Goal: Task Accomplishment & Management: Manage account settings

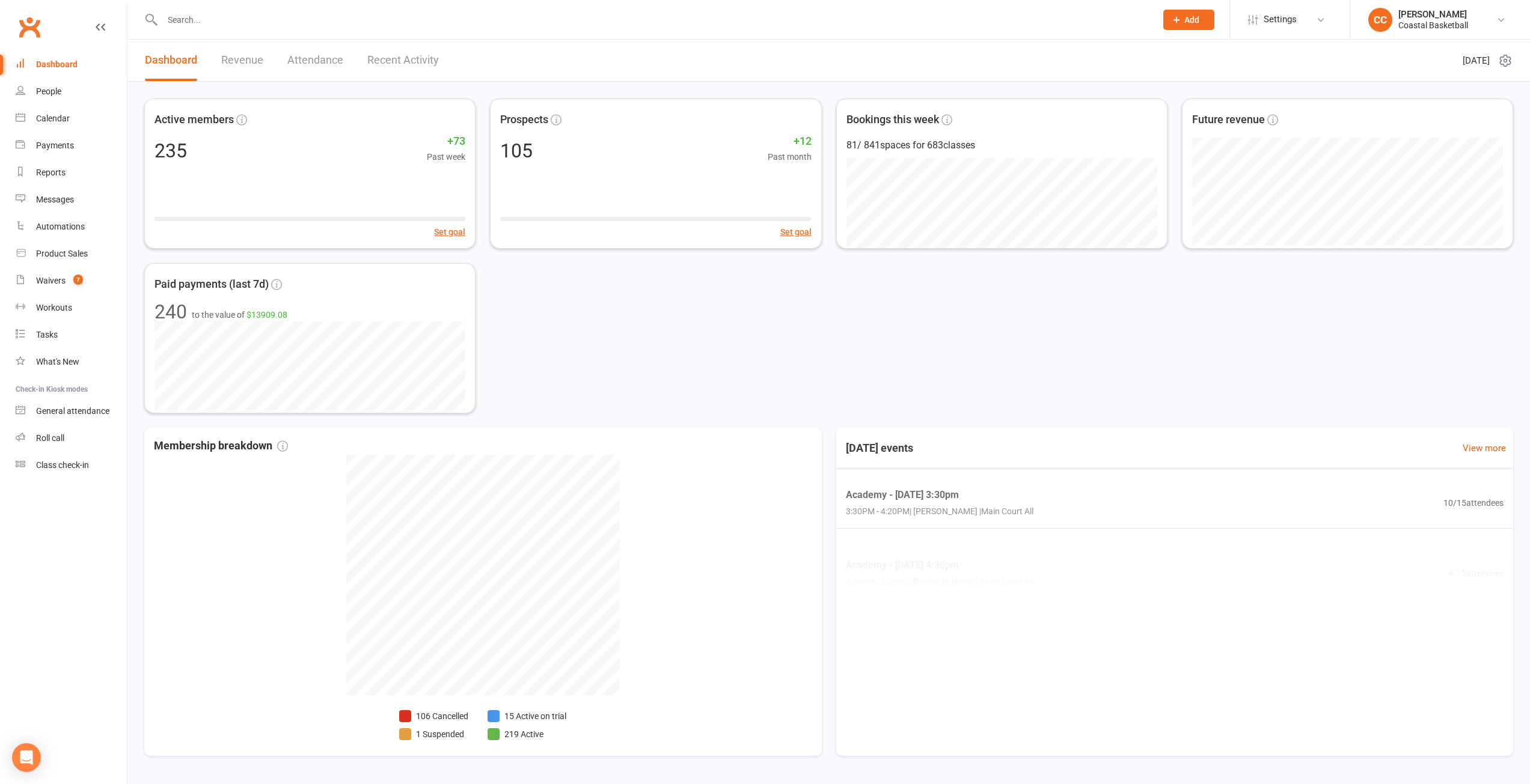
click at [238, 58] on link "Revenue" at bounding box center [242, 60] width 42 height 41
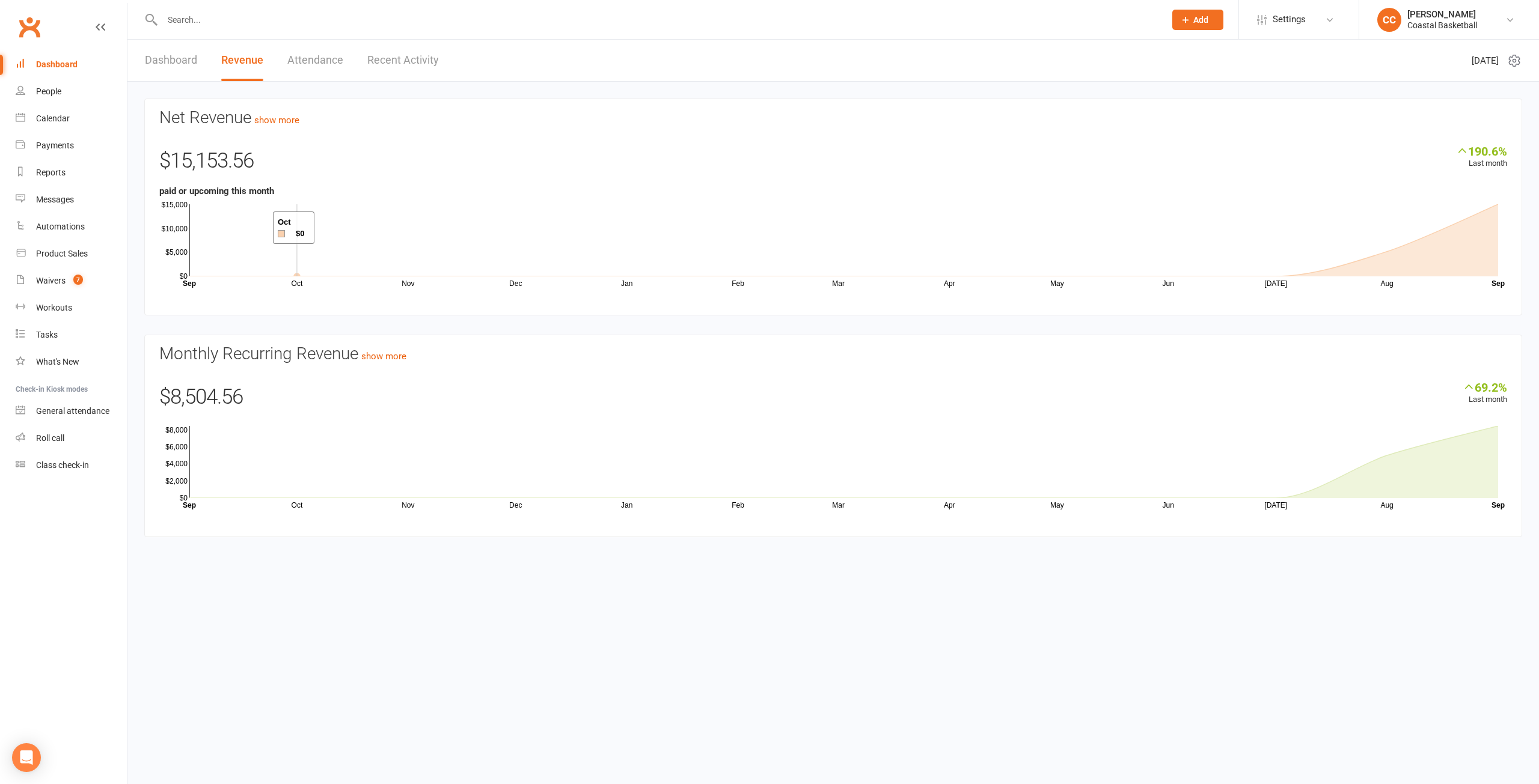
click at [263, 204] on icon "Oct Nov Dec Jan Feb Mar Apr May Jun [DATE] Aug Month Sep Sep $0 $5,000 $10,000 …" at bounding box center [833, 243] width 1348 height 90
click at [285, 119] on link "show more" at bounding box center [277, 120] width 45 height 11
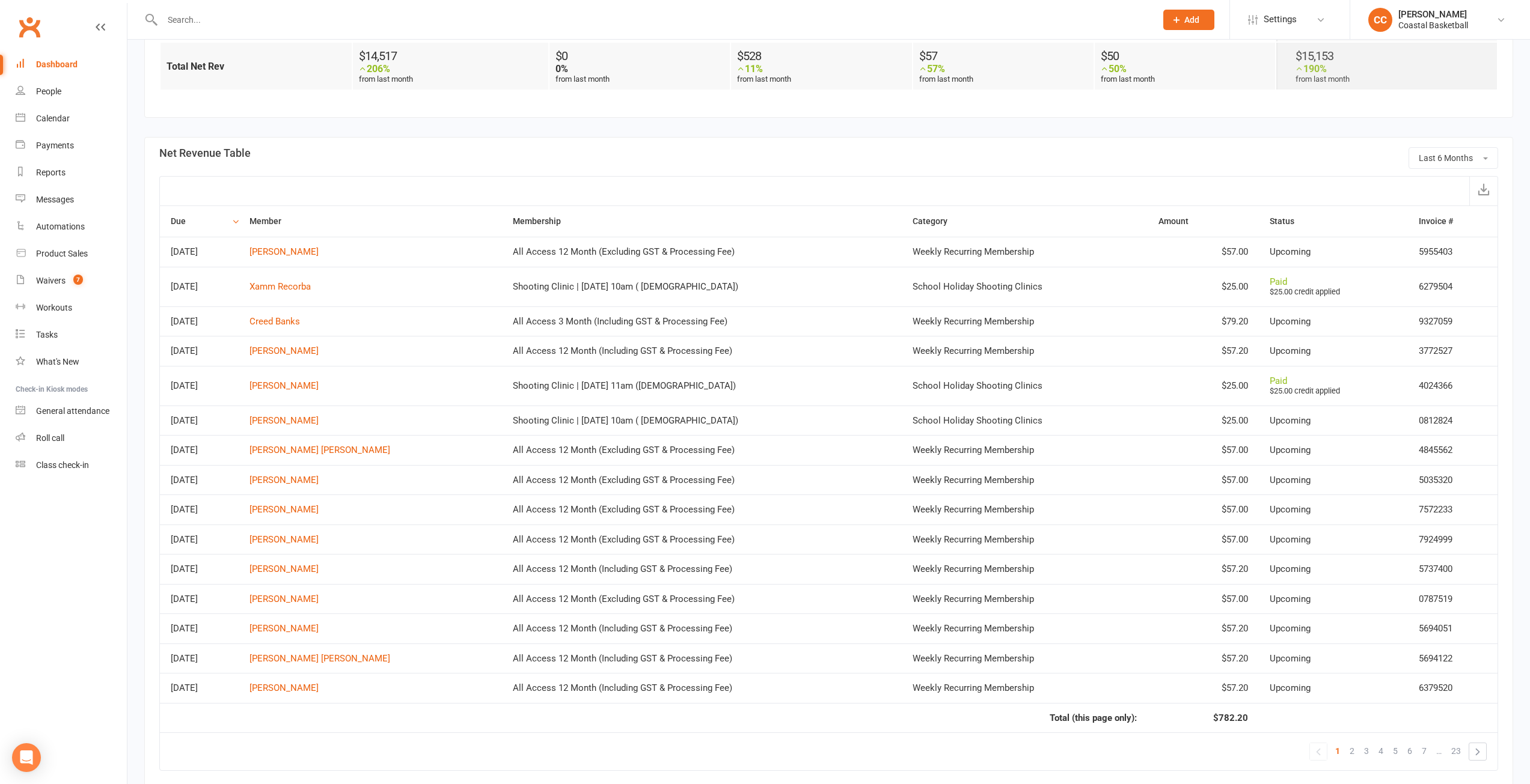
scroll to position [541, 0]
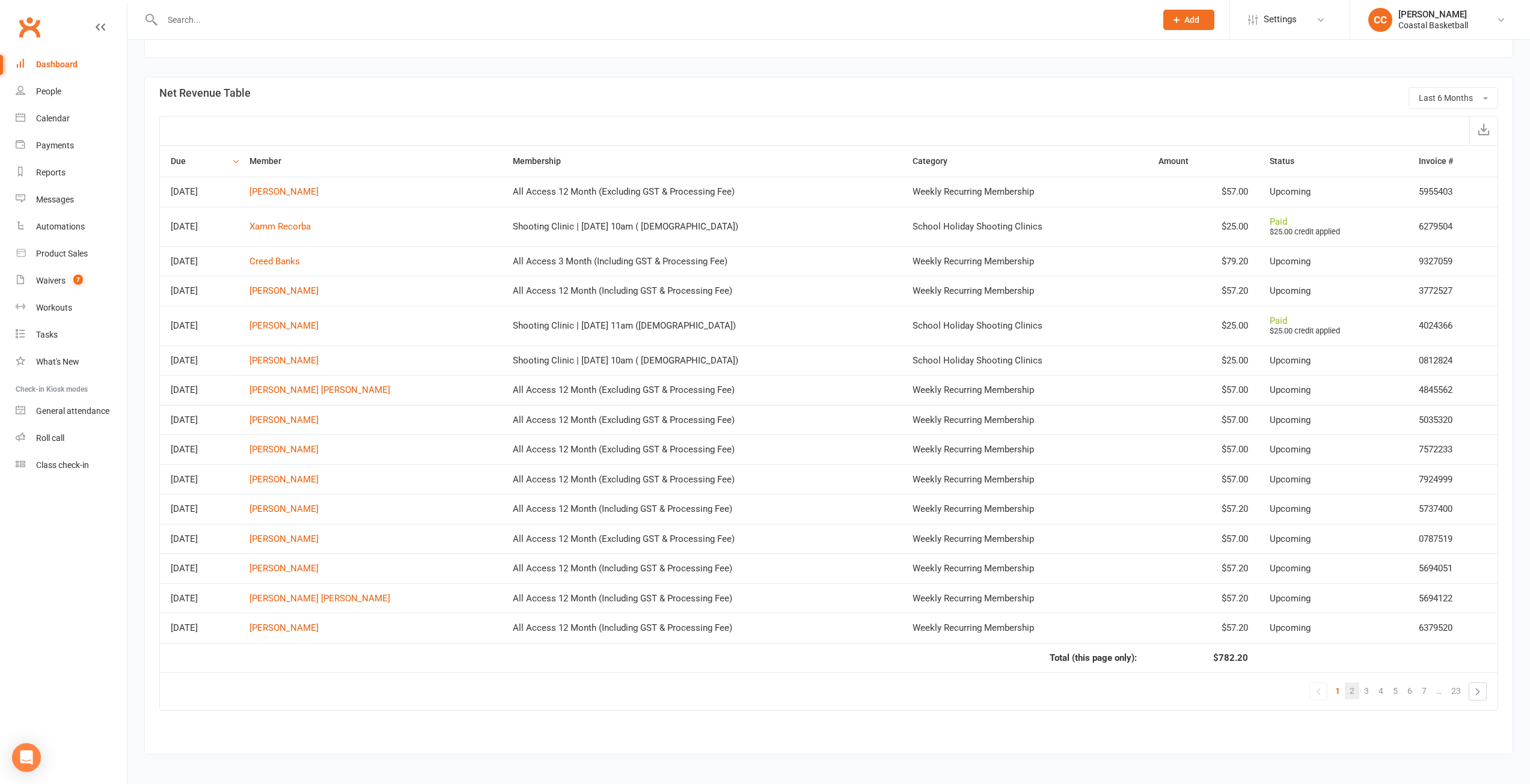
click at [1351, 689] on span "2" at bounding box center [1352, 691] width 5 height 17
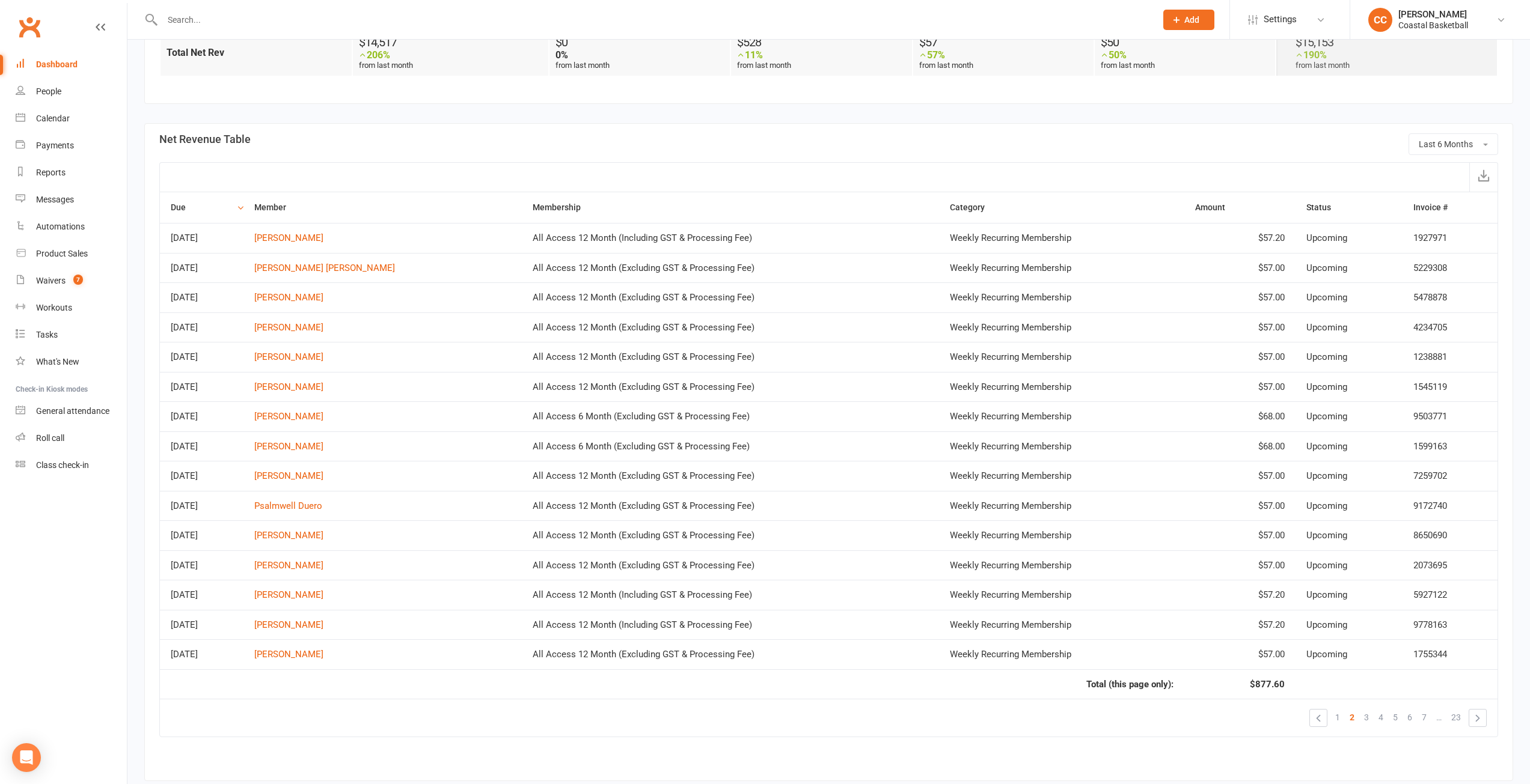
scroll to position [468, 0]
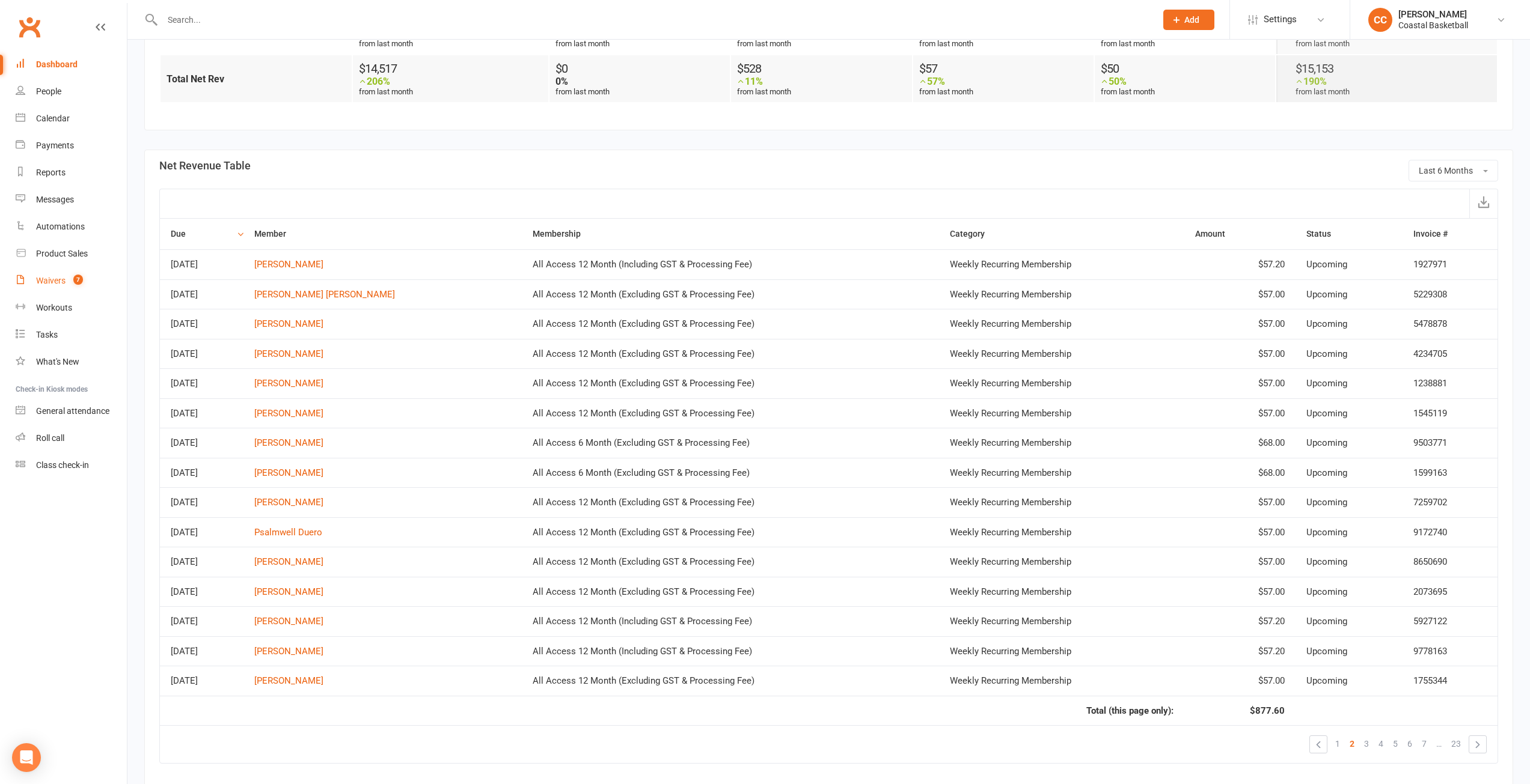
click at [51, 278] on div "Waivers" at bounding box center [51, 280] width 29 height 9
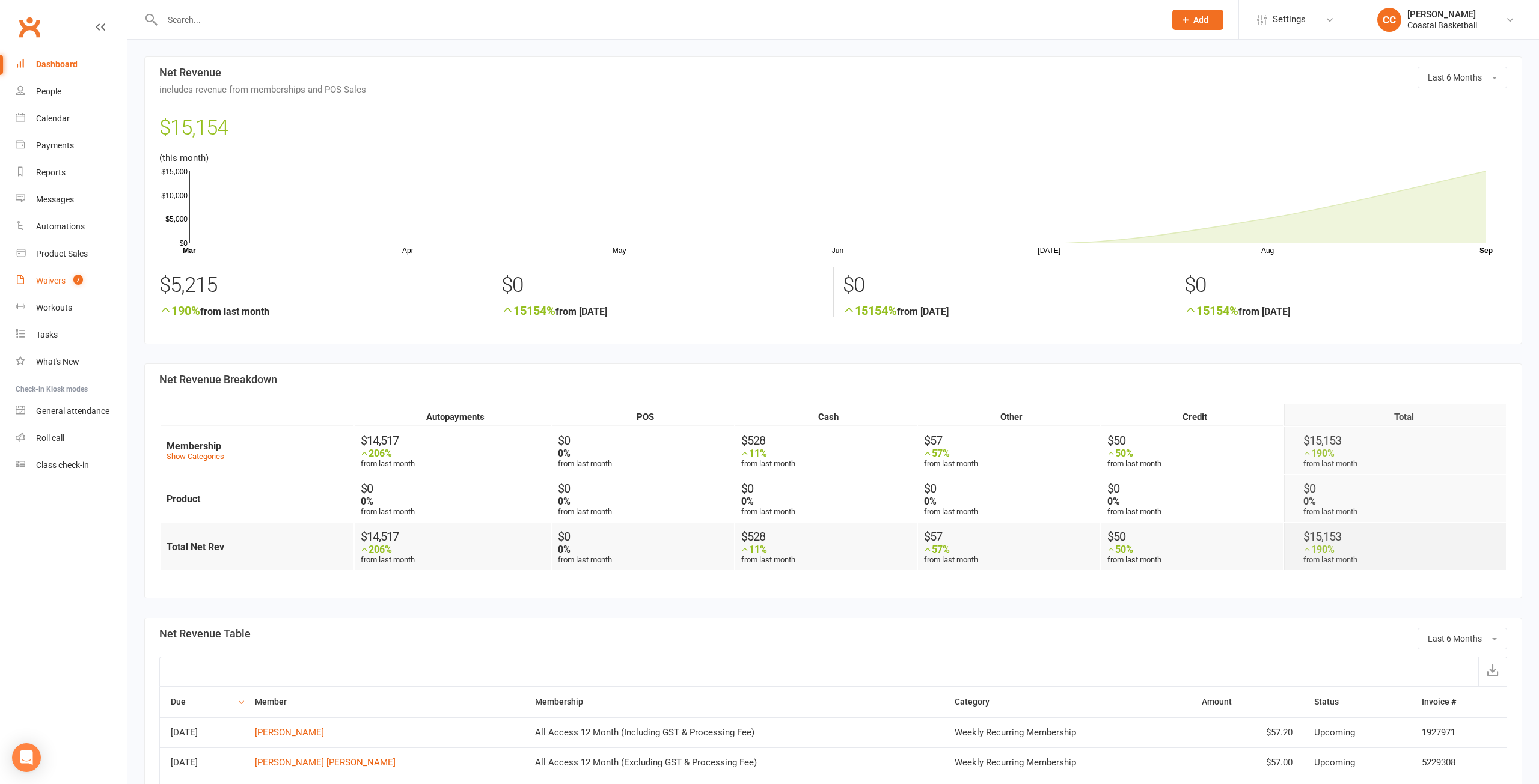
select select "25"
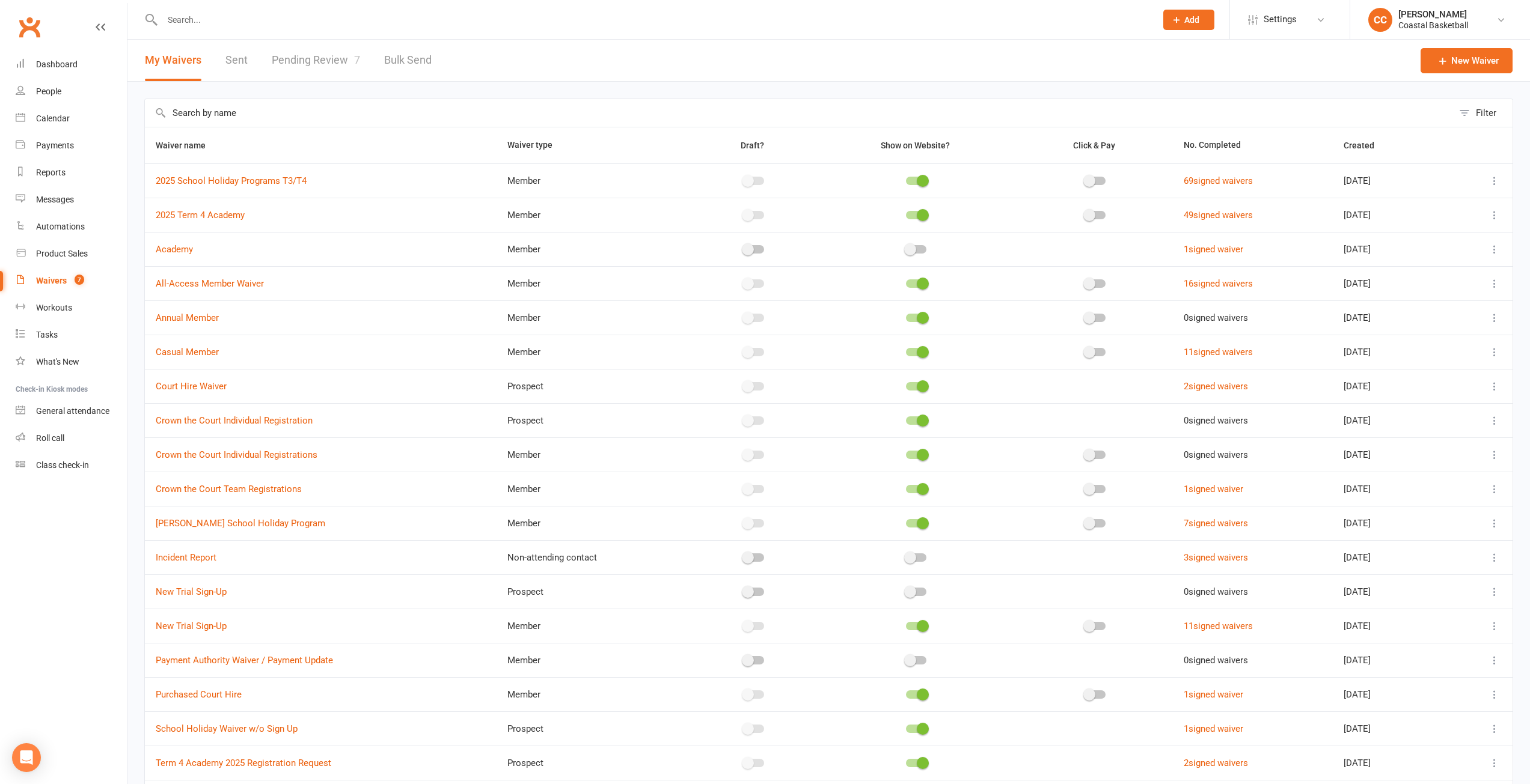
click at [317, 55] on link "Pending Review 7" at bounding box center [315, 60] width 88 height 41
select select "25"
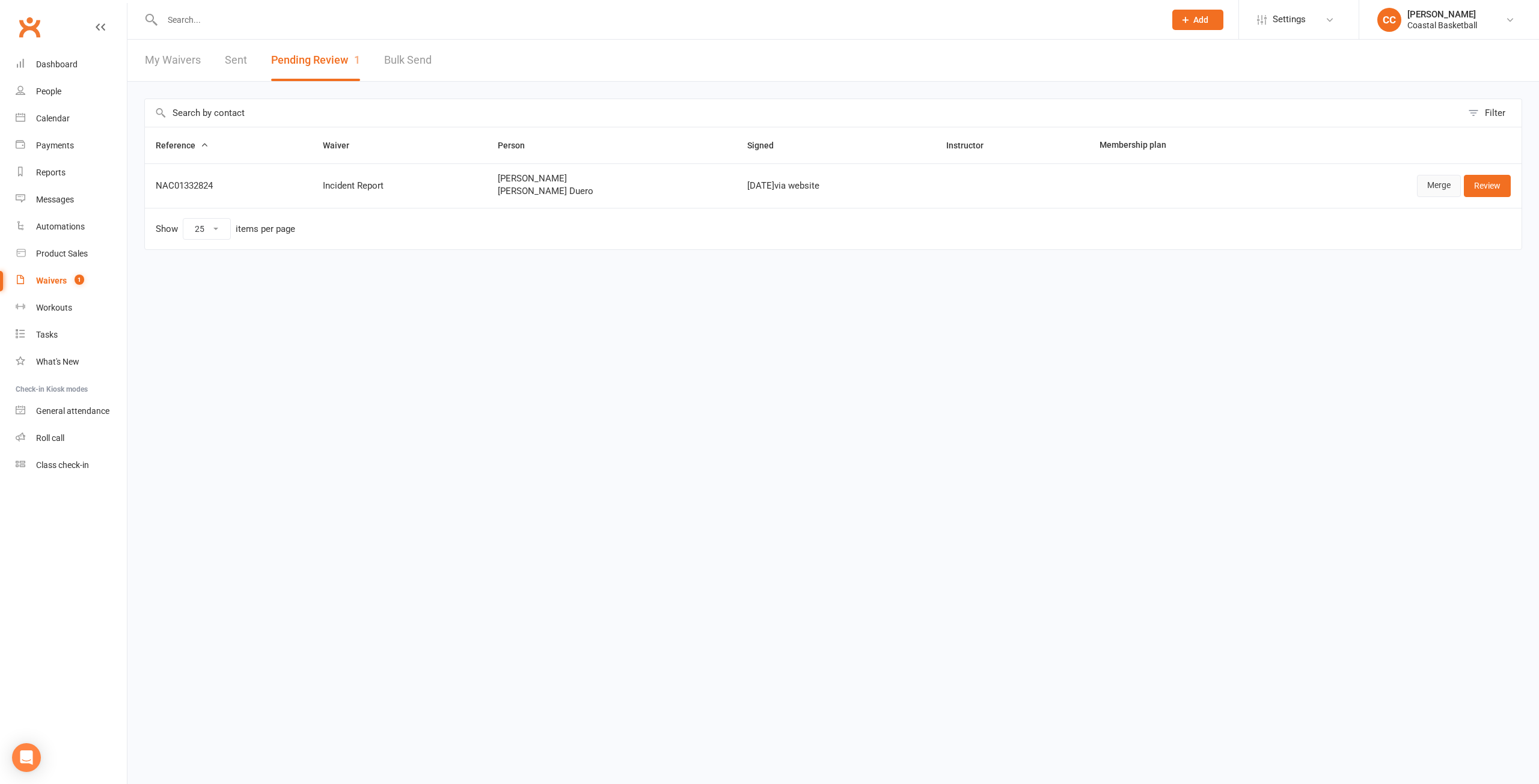
click at [1453, 188] on link "Merge" at bounding box center [1439, 186] width 44 height 22
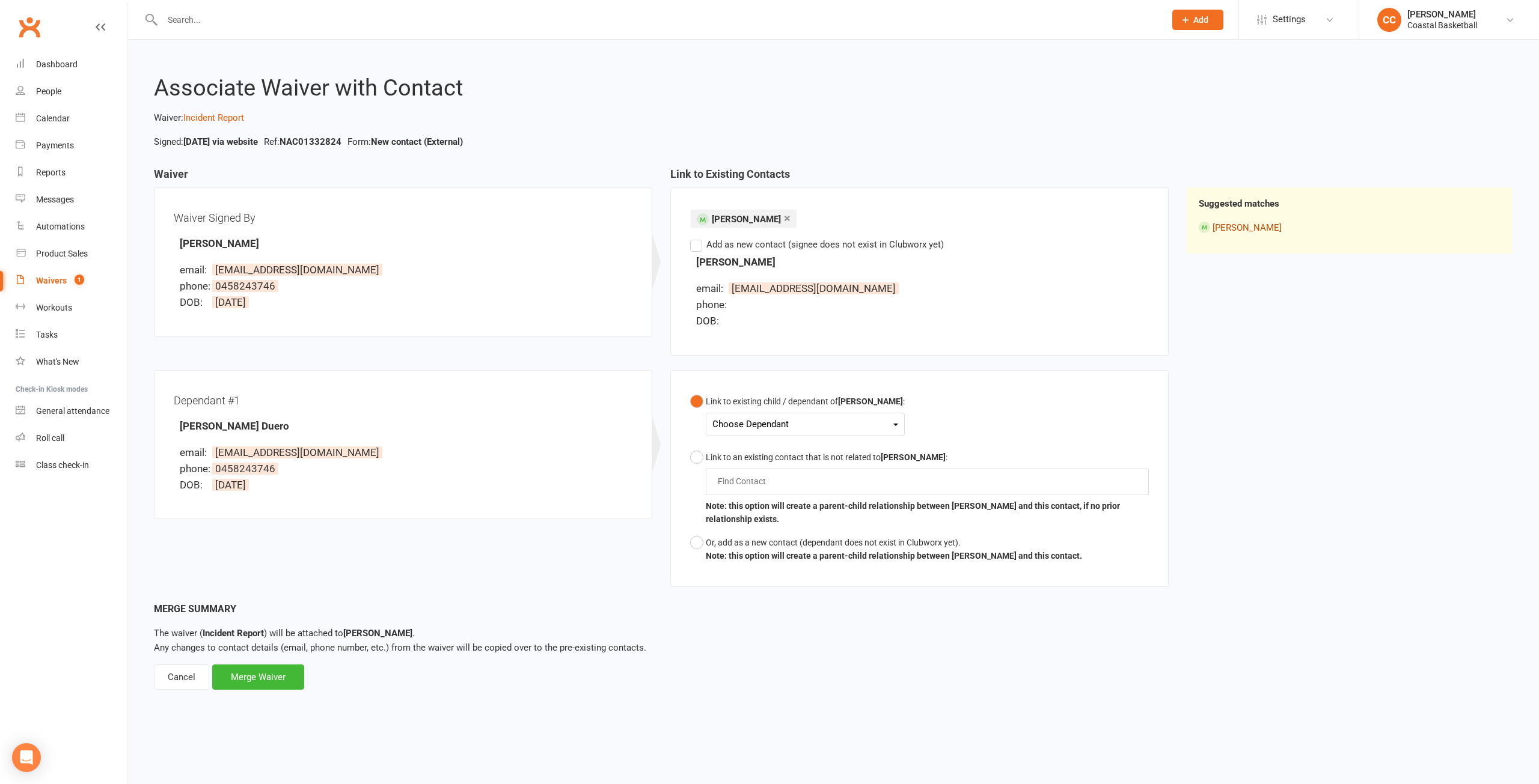
click at [1234, 228] on link "[PERSON_NAME]" at bounding box center [1247, 228] width 69 height 11
click at [881, 419] on div "Choose Dependant" at bounding box center [805, 425] width 186 height 16
click at [962, 396] on div "Link to existing child / dependant of [PERSON_NAME] : Choose Dependant Psalmwel…" at bounding box center [919, 479] width 458 height 178
click at [875, 421] on div "Choose Dependant" at bounding box center [805, 425] width 186 height 16
click at [908, 416] on div "Link to existing child / dependant of [PERSON_NAME] : Choose Dependant Psalmwel…" at bounding box center [919, 479] width 458 height 178
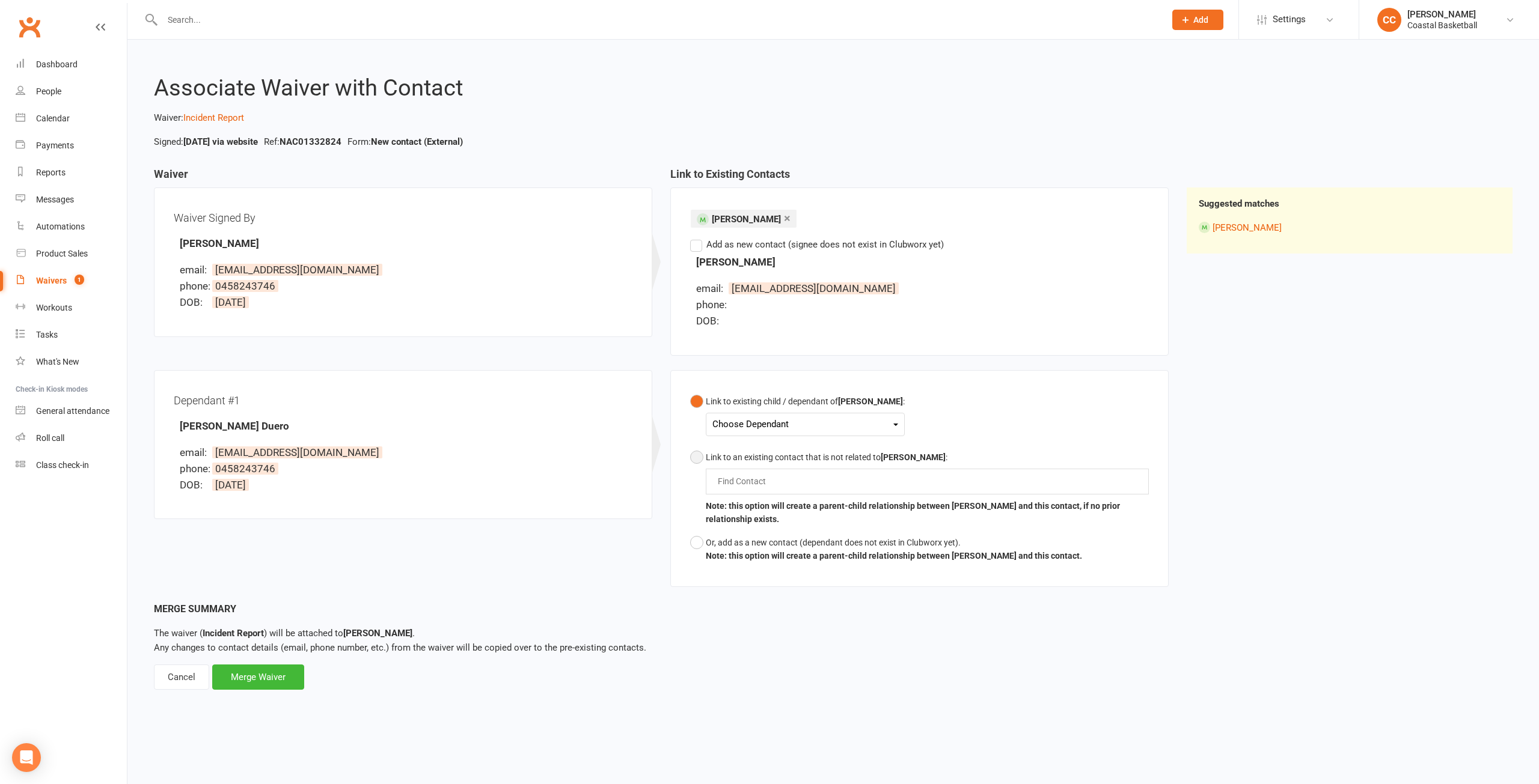
click at [827, 456] on div "Link to an existing contact that is not related to [PERSON_NAME] :" at bounding box center [927, 457] width 443 height 13
click at [789, 485] on div "Find Contact" at bounding box center [927, 481] width 443 height 25
type input "eman"
click at [770, 500] on span "[PERSON_NAME]" at bounding box center [759, 505] width 54 height 12
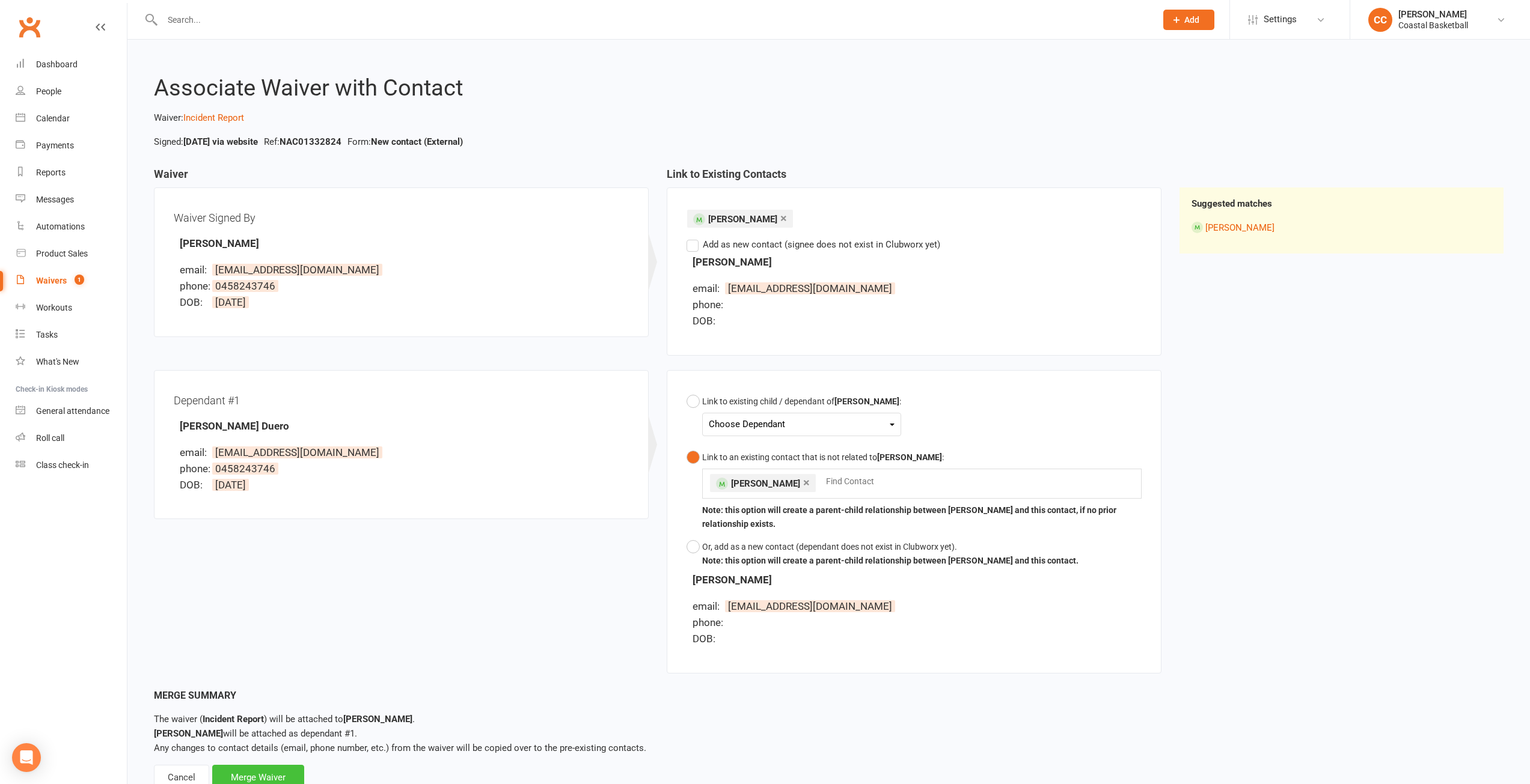
click at [253, 771] on div "Merge Waiver" at bounding box center [258, 778] width 92 height 25
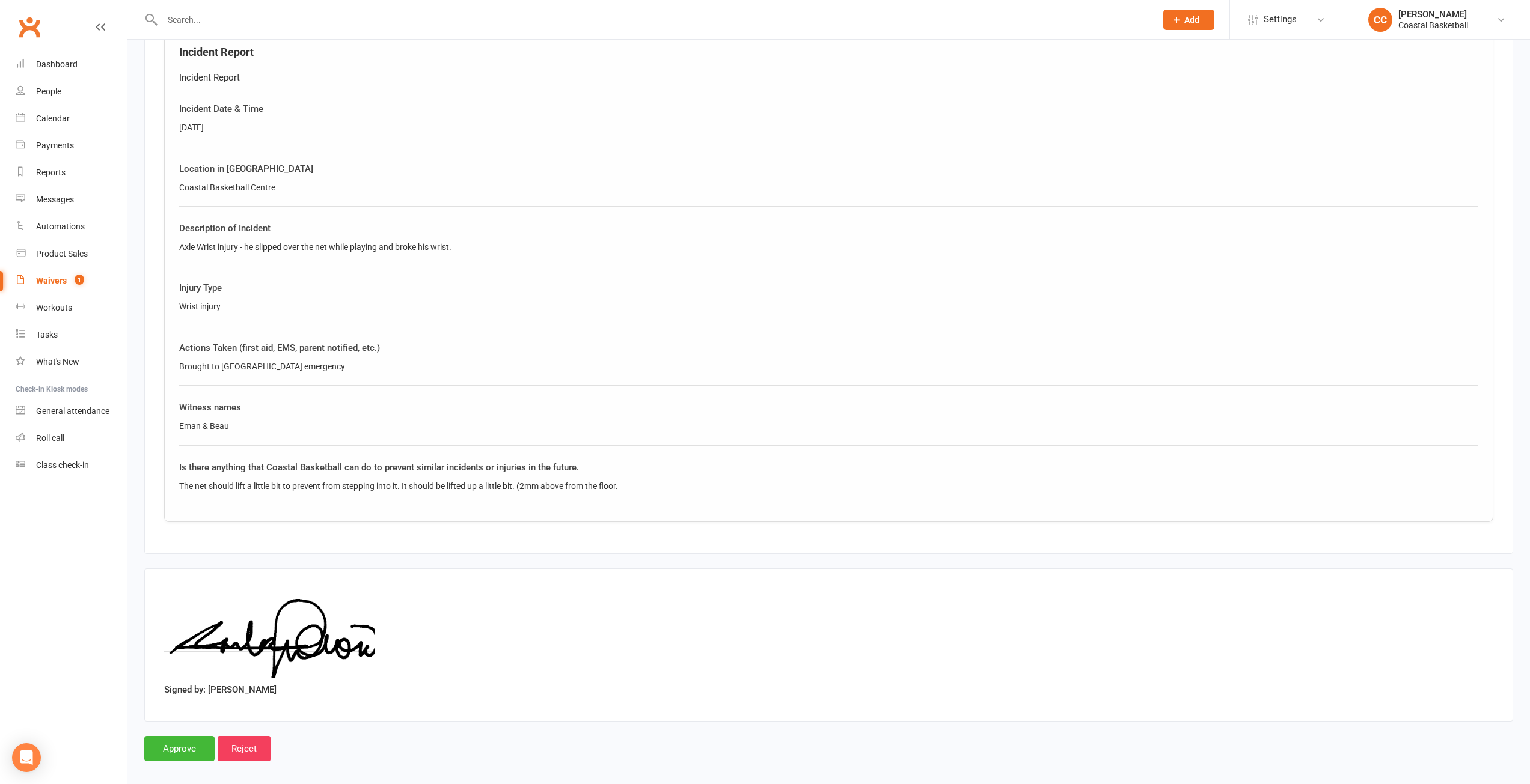
scroll to position [2112, 0]
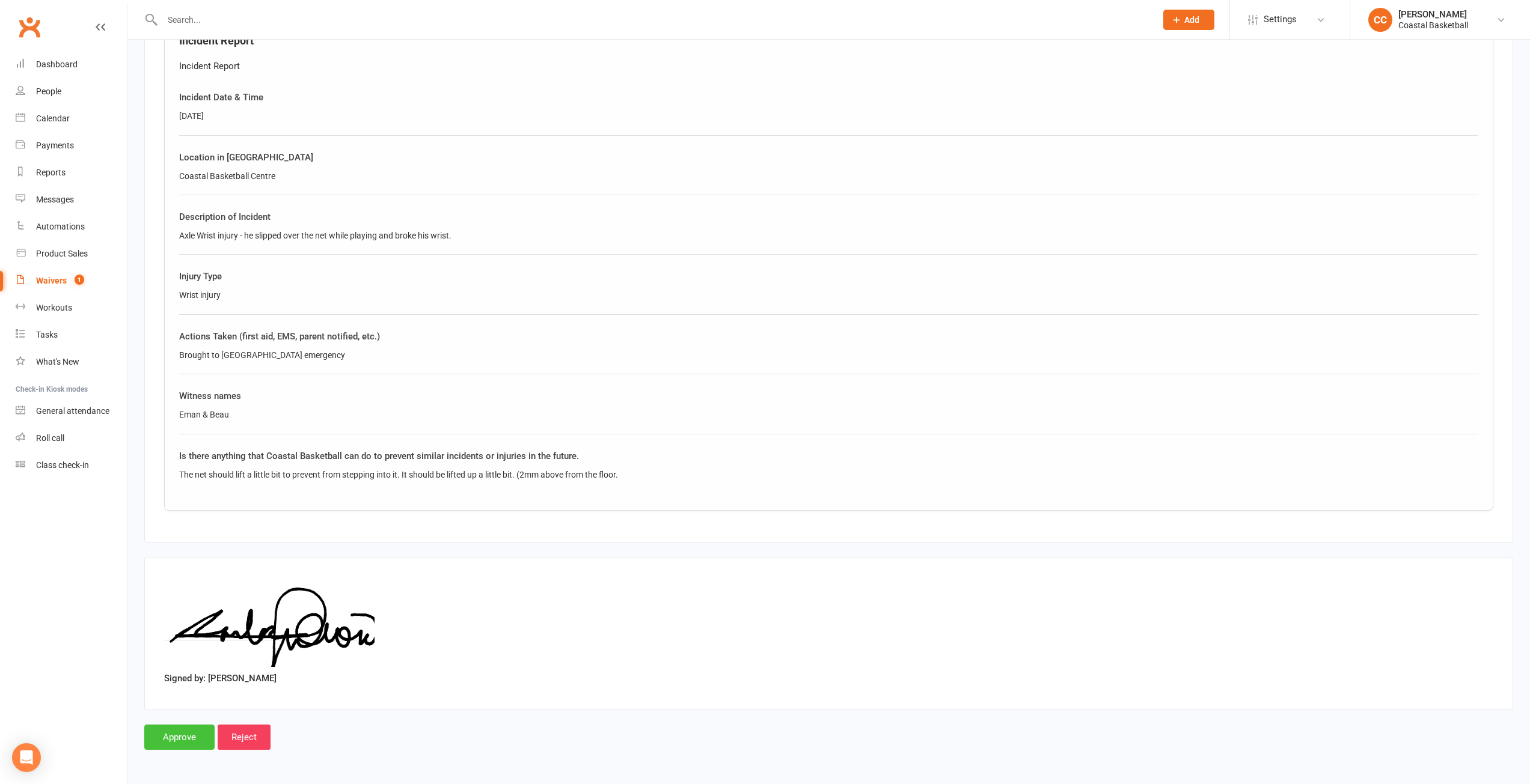
click at [168, 729] on input "Approve" at bounding box center [180, 737] width 70 height 25
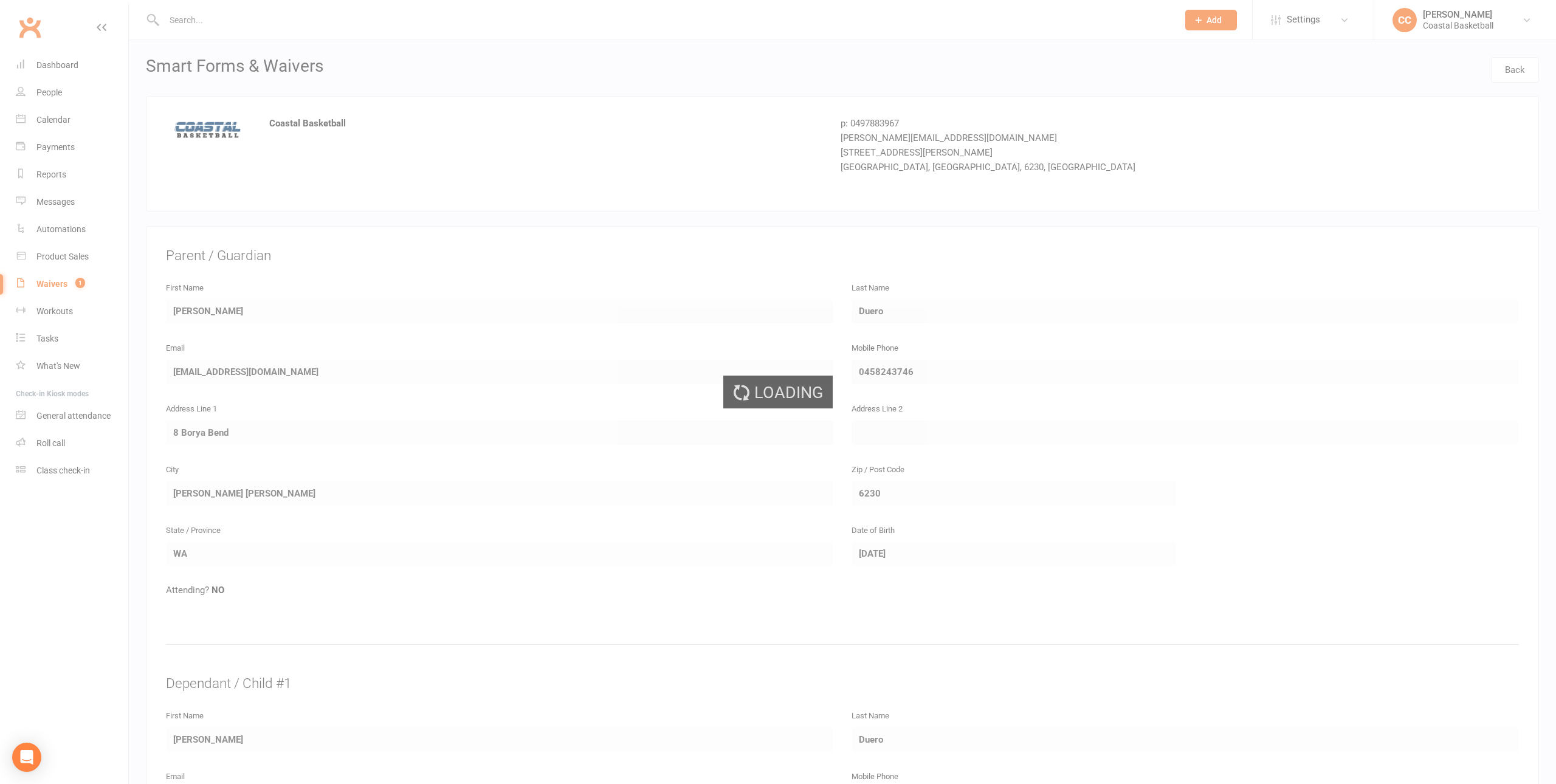
select select "25"
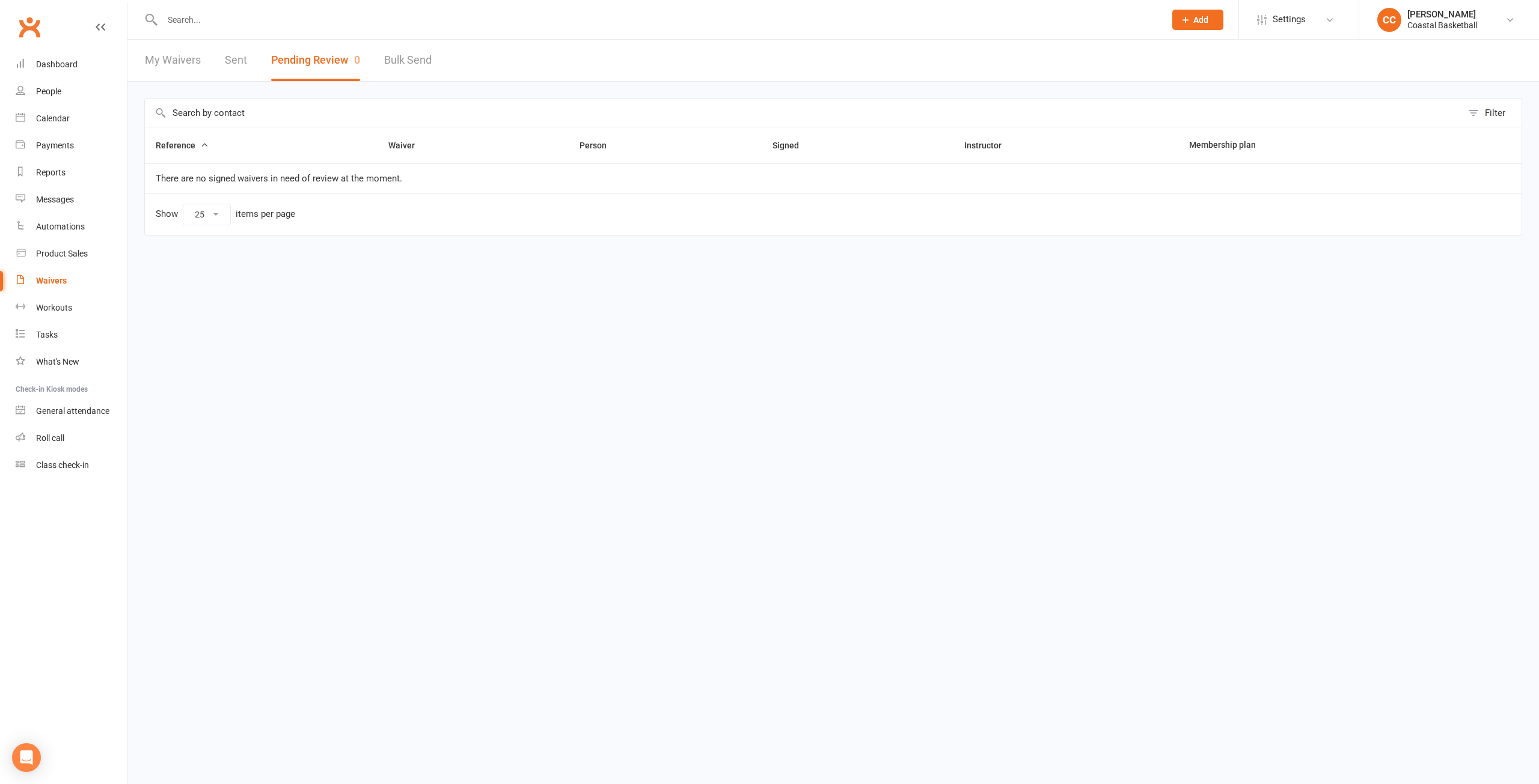
drag, startPoint x: 0, startPoint y: 39, endPoint x: 66, endPoint y: 47, distance: 66.5
drag, startPoint x: 66, startPoint y: 47, endPoint x: 741, endPoint y: 441, distance: 781.6
click at [741, 286] on html "Prospect Member Non-attending contact Class / event Appointment Task Membership…" at bounding box center [769, 143] width 1539 height 286
click at [78, 69] on link "Dashboard" at bounding box center [71, 64] width 111 height 27
